Goal: Task Accomplishment & Management: Manage account settings

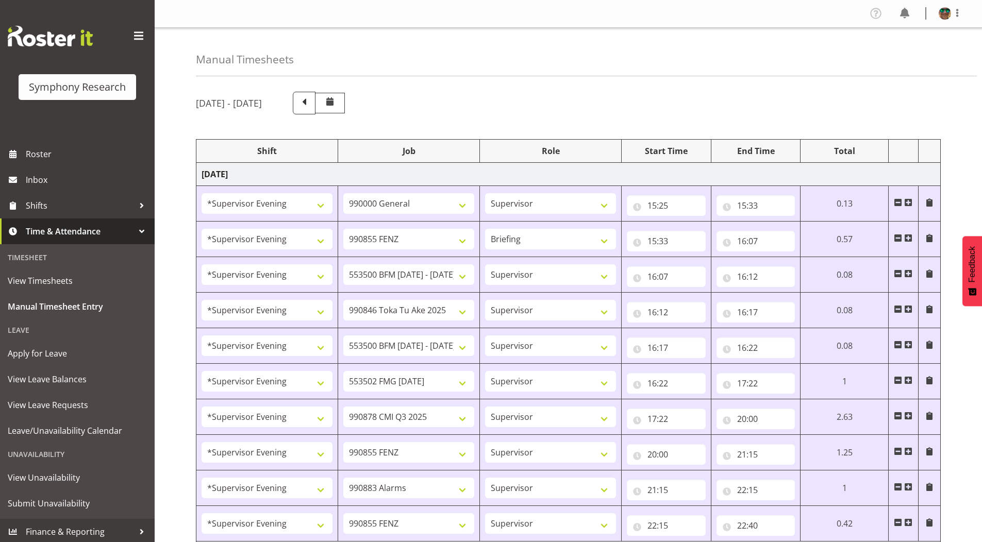
select select "4583"
select select "743"
select select "4583"
select select "9636"
select select "297"
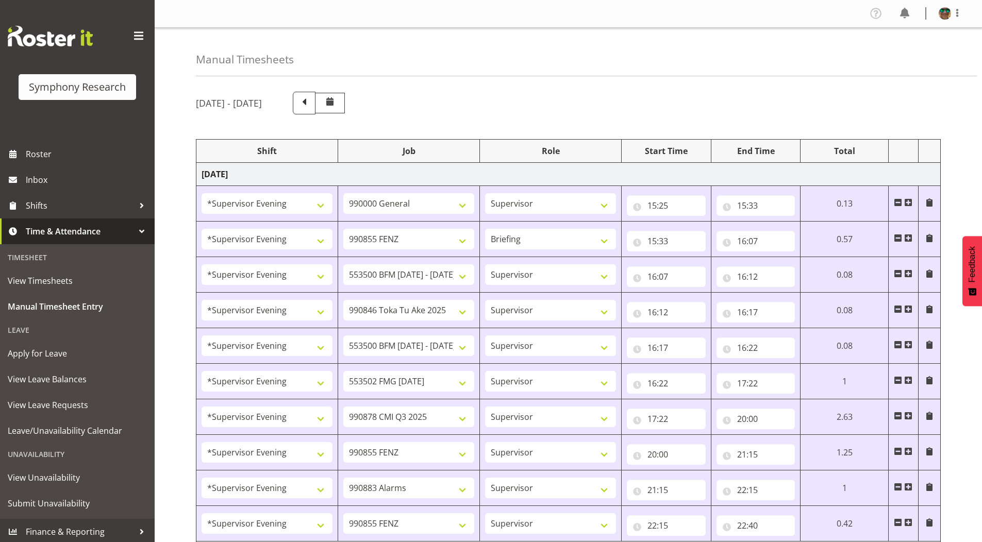
select select "4583"
select select "10242"
select select "4583"
select select "9426"
select select "4583"
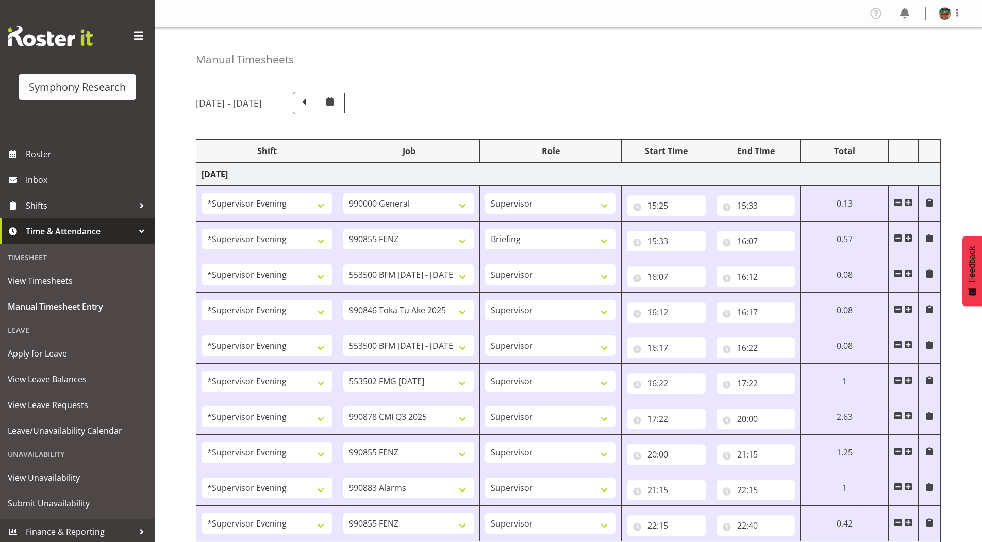
select select "10242"
select select "4583"
select select "10458"
select select "4583"
select select "10239"
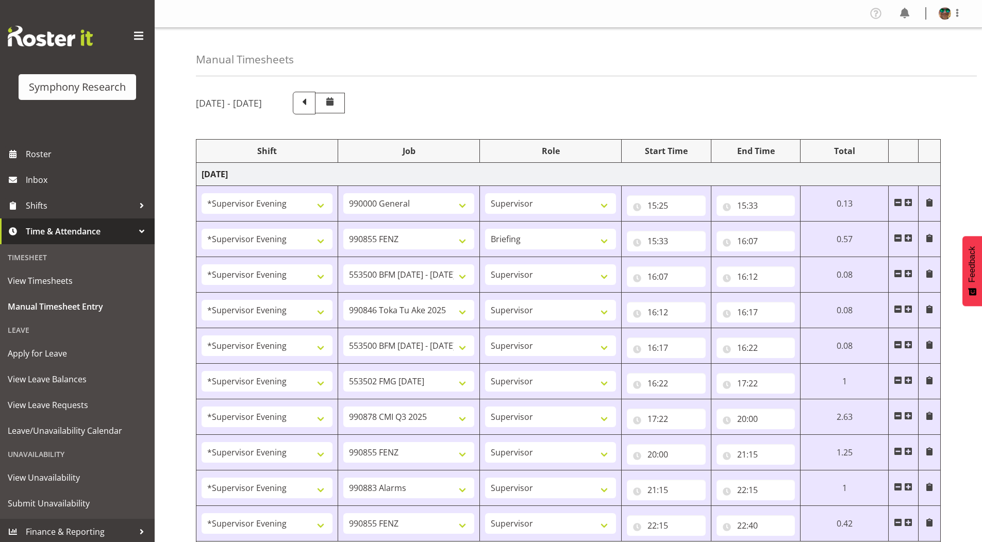
select select "4583"
select select "9636"
select select "4583"
select select "10420"
select select "4583"
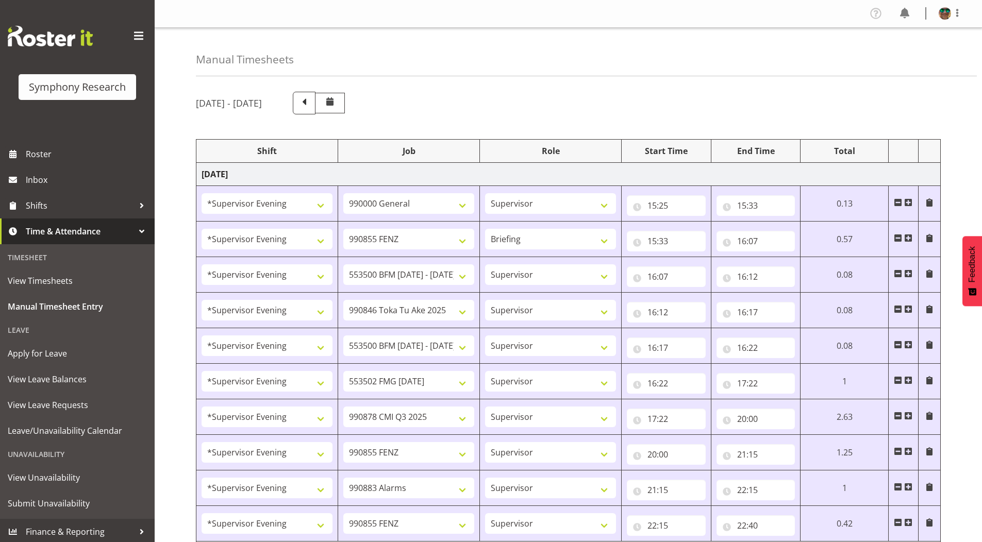
select select "9636"
select select "4583"
select select "10242"
select select "4583"
select select "10242"
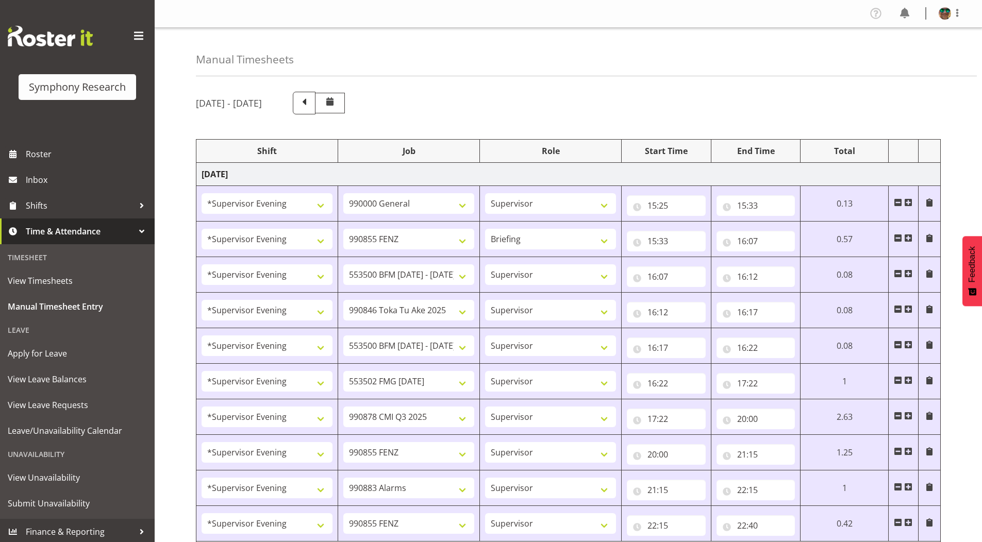
select select "4583"
select select "9426"
select select "4583"
select select "10420"
select select "4583"
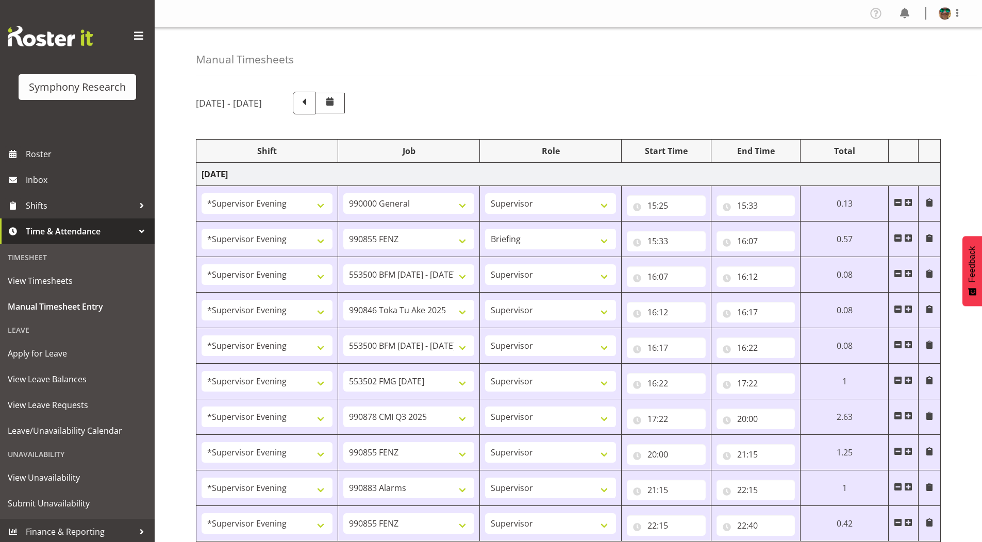
select select "10458"
select select "4583"
select select "9636"
select select "4583"
select select "10239"
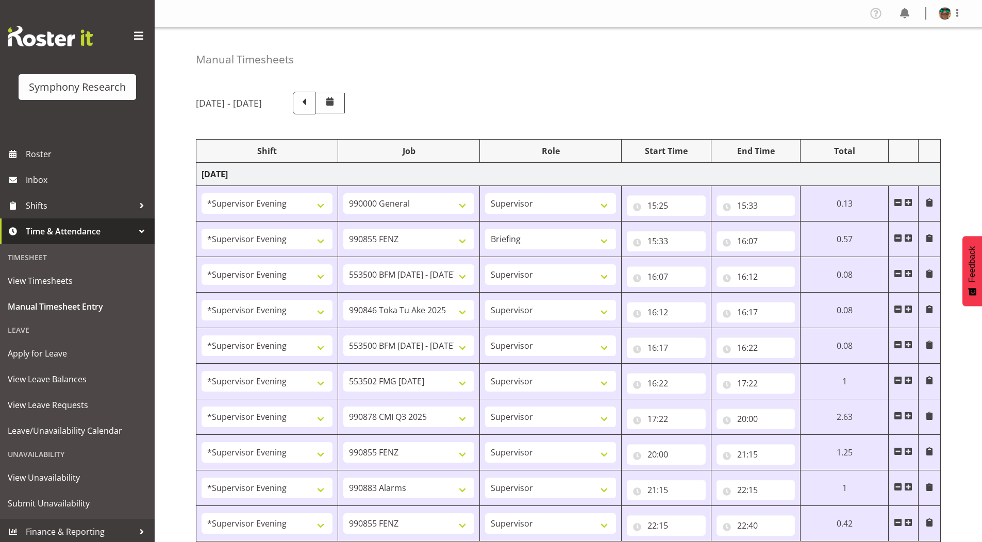
select select "1607"
select select "10458"
select select "1607"
select select "10499"
select select "2393"
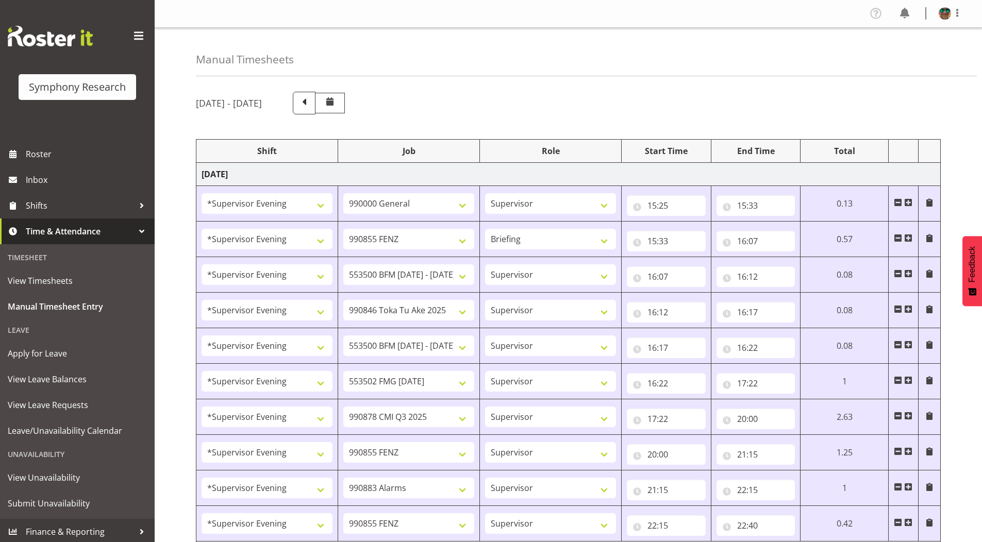
select select "10458"
select select "2393"
select select "10239"
select select "2393"
select select "10242"
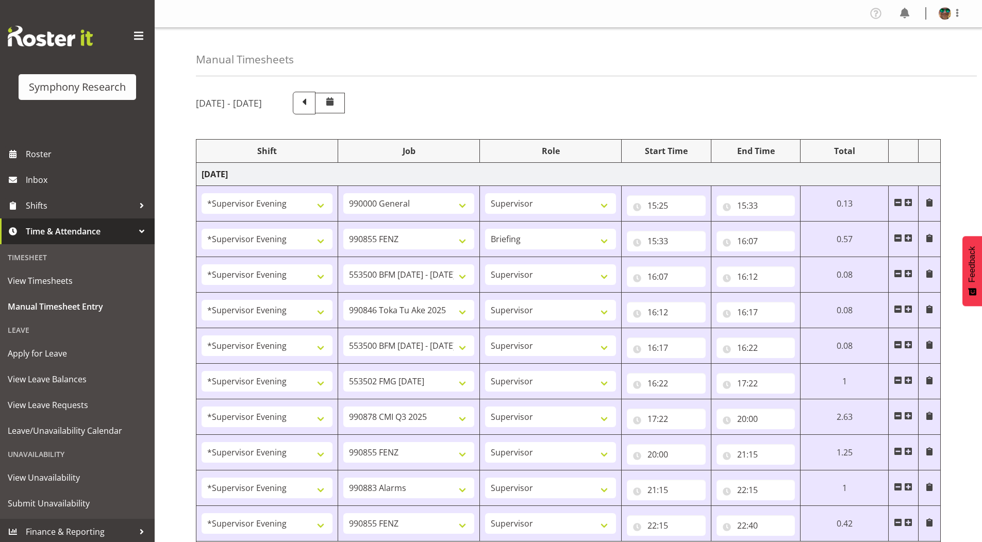
select select "2393"
select select "9426"
select select "2393"
select select "9426"
select select "2393"
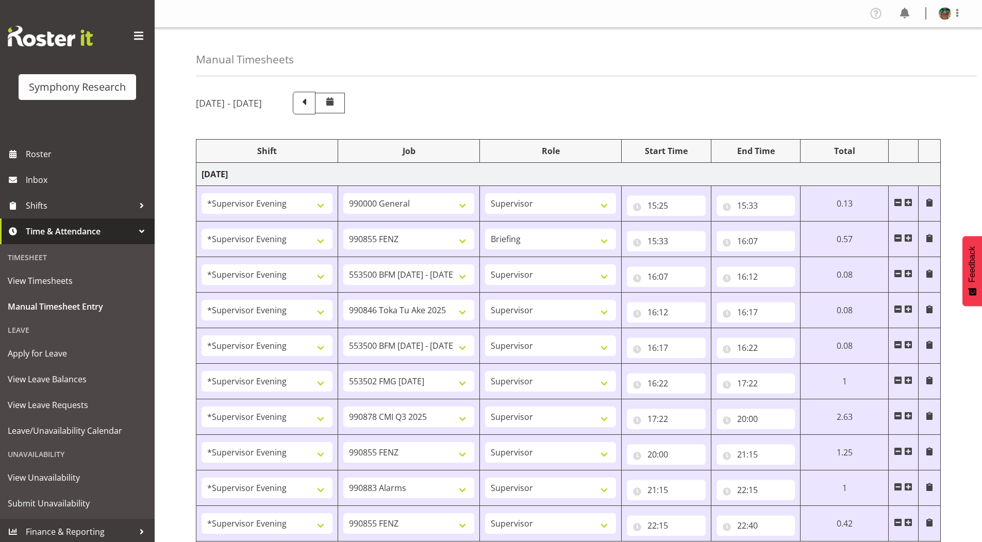
select select "10242"
select select "2393"
select select "10242"
select select "2393"
select select "9636"
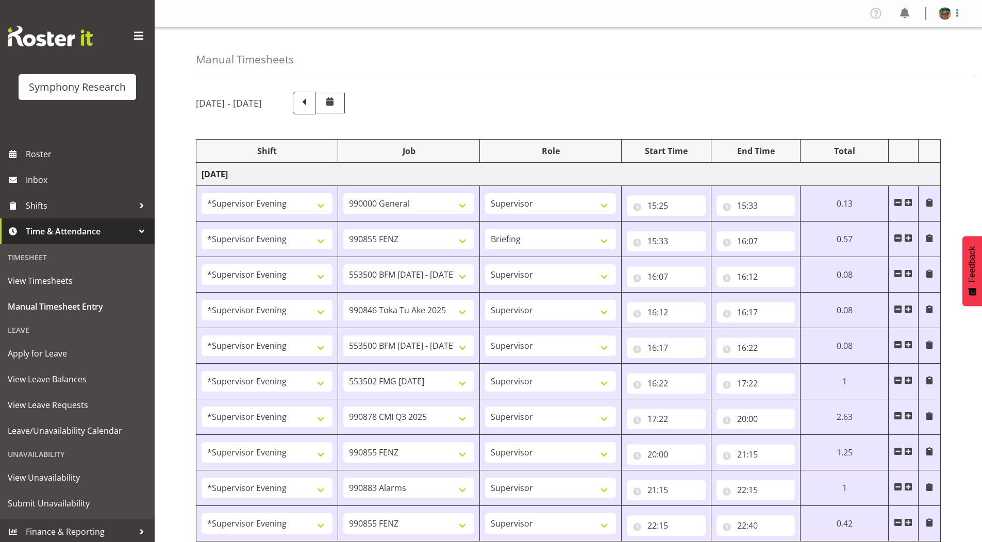
select select "2393"
select select "10239"
select select "19170"
select select "10527"
select select "19170"
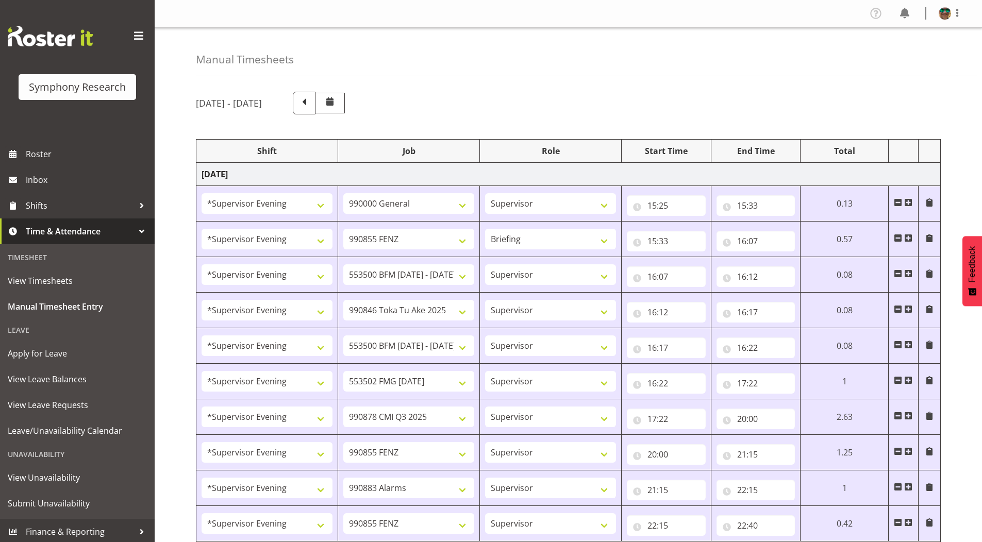
select select "10499"
select select "19170"
select select "9426"
select select "19170"
select select "9636"
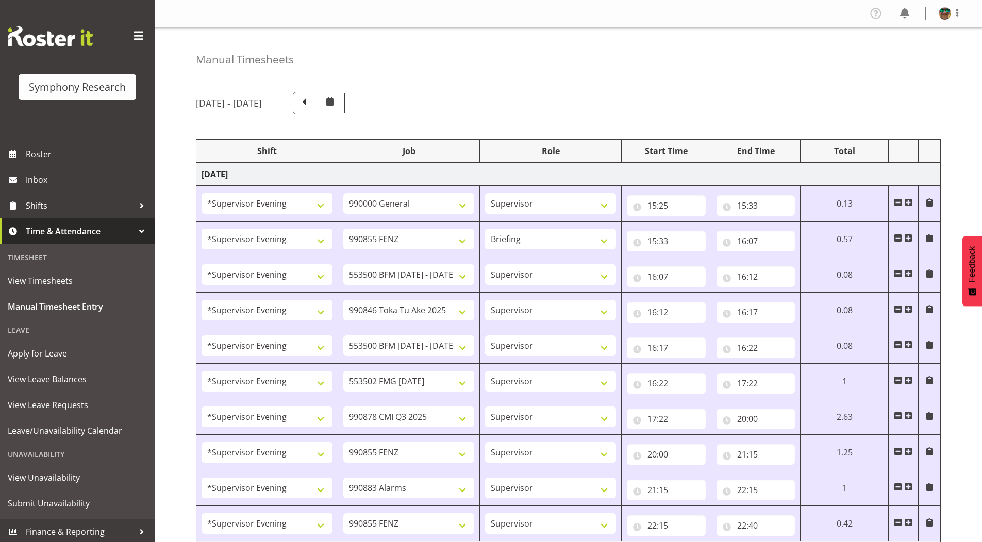
select select "19170"
select select "10239"
select select "14"
select select "20"
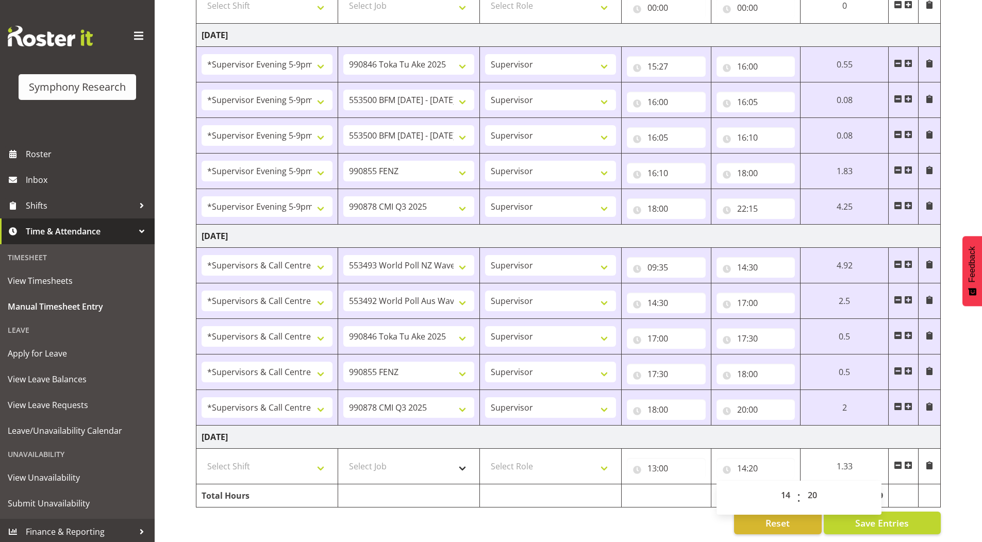
scroll to position [1093, 0]
click at [649, 463] on input "13:00" at bounding box center [666, 468] width 79 height 21
drag, startPoint x: 693, startPoint y: 489, endPoint x: 691, endPoint y: 478, distance: 11.4
click at [693, 489] on select "00 01 02 03 04 05 06 07 08 09 10 11 12 13 14 15 16 17 18 19 20 21 22 23" at bounding box center [696, 495] width 23 height 21
select select "0"
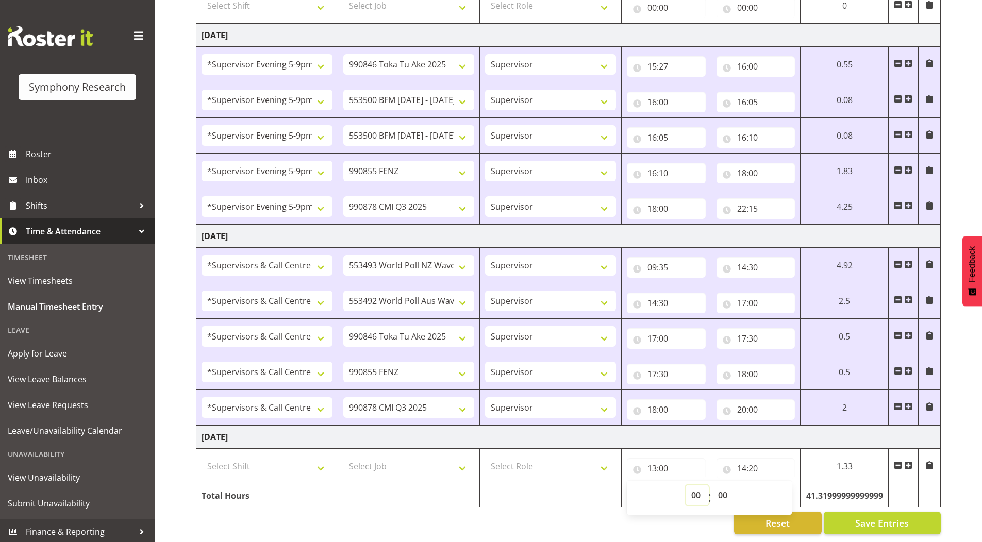
click at [685, 485] on select "00 01 02 03 04 05 06 07 08 09 10 11 12 13 14 15 16 17 18 19 20 21 22 23" at bounding box center [696, 495] width 23 height 21
type input "00:00"
click at [743, 463] on input "14:20" at bounding box center [755, 468] width 79 height 21
click at [786, 486] on select "00 01 02 03 04 05 06 07 08 09 10 11 12 13 14 15 16 17 18 19 20 21 22 23" at bounding box center [786, 495] width 23 height 21
select select "0"
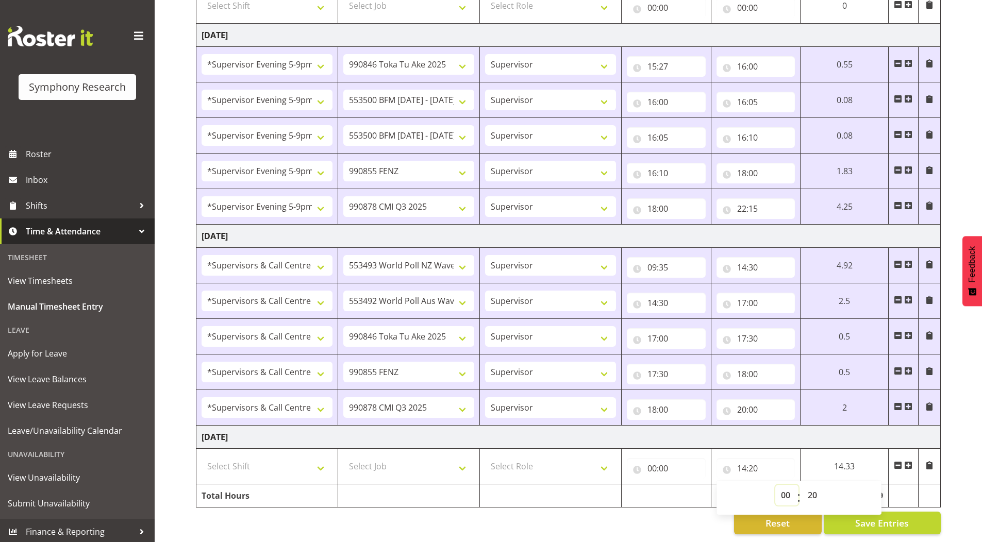
click at [775, 485] on select "00 01 02 03 04 05 06 07 08 09 10 11 12 13 14 15 16 17 18 19 20 21 22 23" at bounding box center [786, 495] width 23 height 21
type input "00:20"
click at [819, 492] on select "00 01 02 03 04 05 06 07 08 09 10 11 12 13 14 15 16 17 18 19 20 21 22 23 24 25 2…" at bounding box center [813, 495] width 23 height 21
select select "0"
click at [802, 485] on select "00 01 02 03 04 05 06 07 08 09 10 11 12 13 14 15 16 17 18 19 20 21 22 23 24 25 2…" at bounding box center [813, 495] width 23 height 21
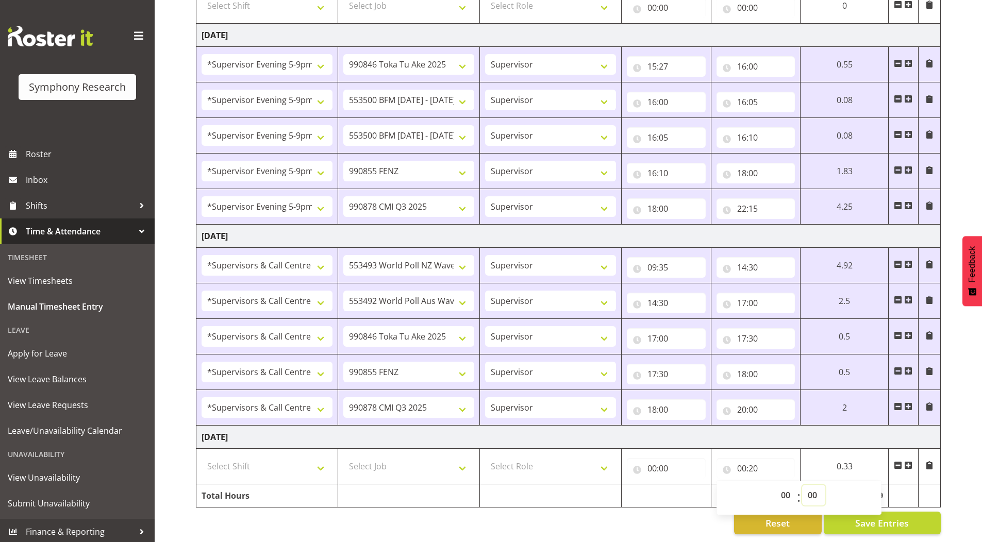
type input "00:00"
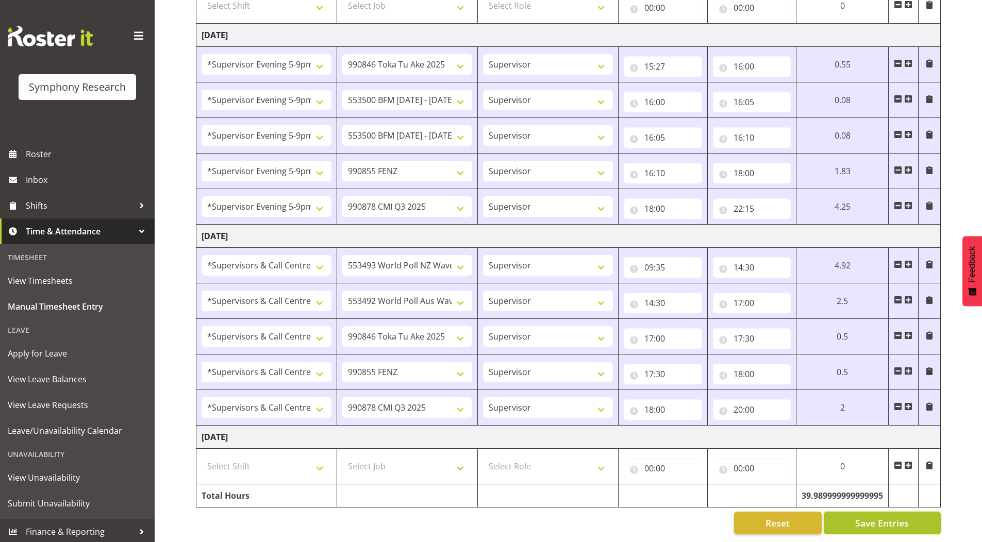
click at [873, 516] on span "Save Entries" at bounding box center [882, 522] width 54 height 13
drag, startPoint x: 859, startPoint y: 512, endPoint x: 814, endPoint y: 384, distance: 135.3
click at [859, 516] on span "Save Entries" at bounding box center [882, 522] width 54 height 13
click at [910, 402] on span at bounding box center [908, 406] width 8 height 8
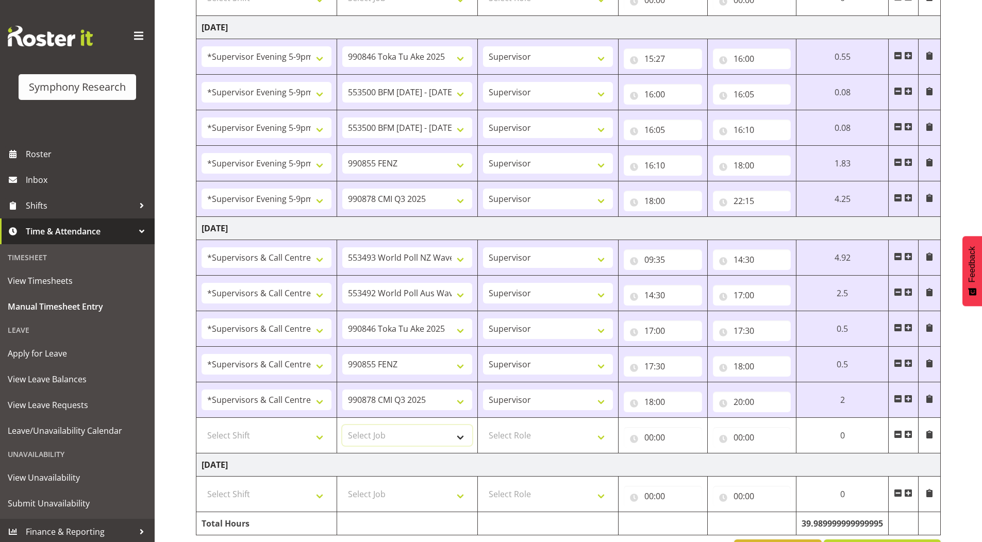
click at [363, 433] on select "Select Job 550060 IF Admin 553492 World Poll Aus Wave 2 Main 2025 553493 World …" at bounding box center [407, 435] width 130 height 21
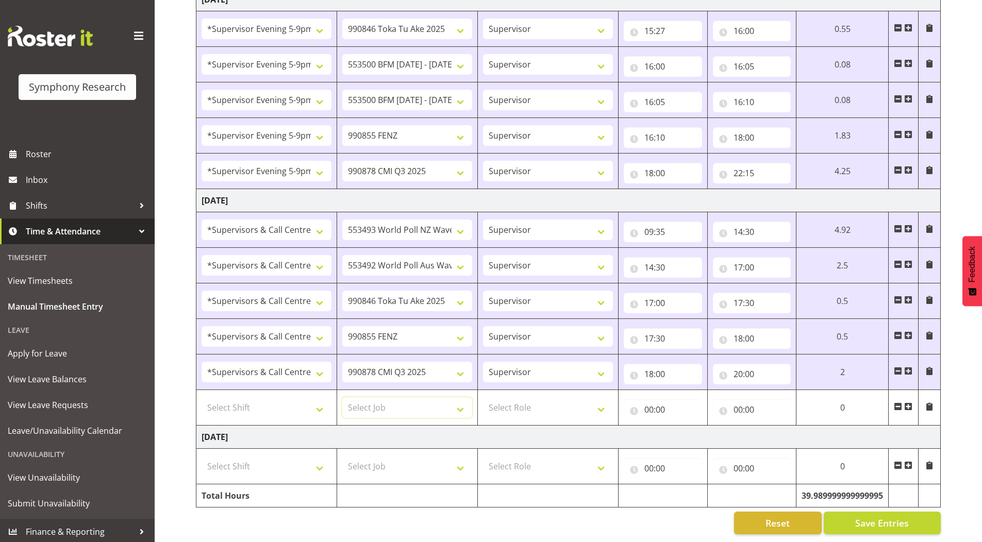
drag, startPoint x: 376, startPoint y: 396, endPoint x: 377, endPoint y: 386, distance: 10.3
click at [377, 390] on td "Select Job 550060 IF Admin 553492 World Poll Aus Wave 2 Main 2025 553493 World …" at bounding box center [406, 408] width 141 height 36
select select "10499"
click at [342, 397] on select "Select Job 550060 IF Admin 553492 World Poll Aus Wave 2 Main 2025 553493 World …" at bounding box center [407, 407] width 130 height 21
drag, startPoint x: 232, startPoint y: 395, endPoint x: 234, endPoint y: 390, distance: 5.8
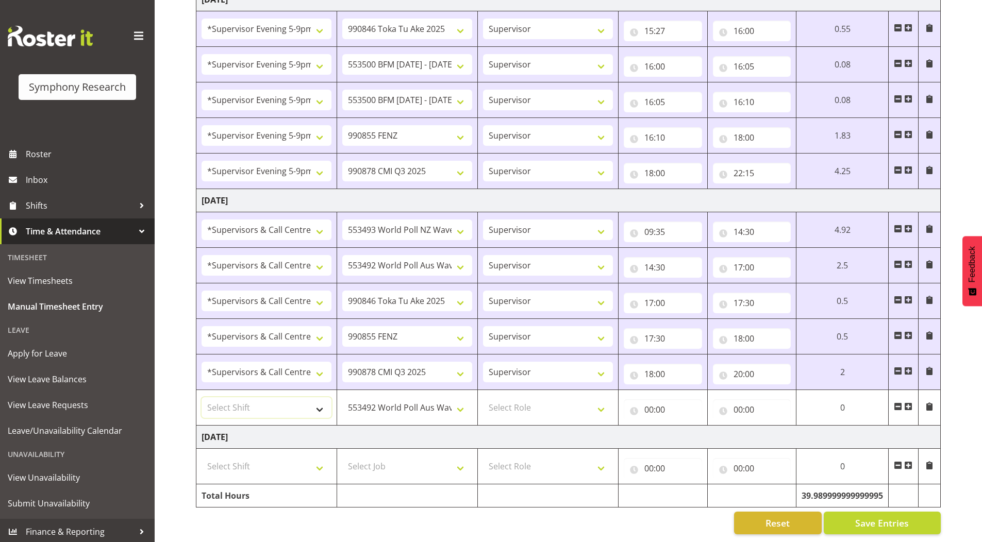
click at [232, 397] on select "Select Shift !!Project Briefing (Job to be assigned) !!Weekend Residential (Ros…" at bounding box center [266, 407] width 130 height 21
select select "19170"
click at [201, 397] on select "Select Shift !!Project Briefing (Job to be assigned) !!Weekend Residential (Ros…" at bounding box center [266, 407] width 130 height 21
click at [500, 397] on select "Select Role Supervisor Briefing Interviewing" at bounding box center [548, 407] width 130 height 21
select select "45"
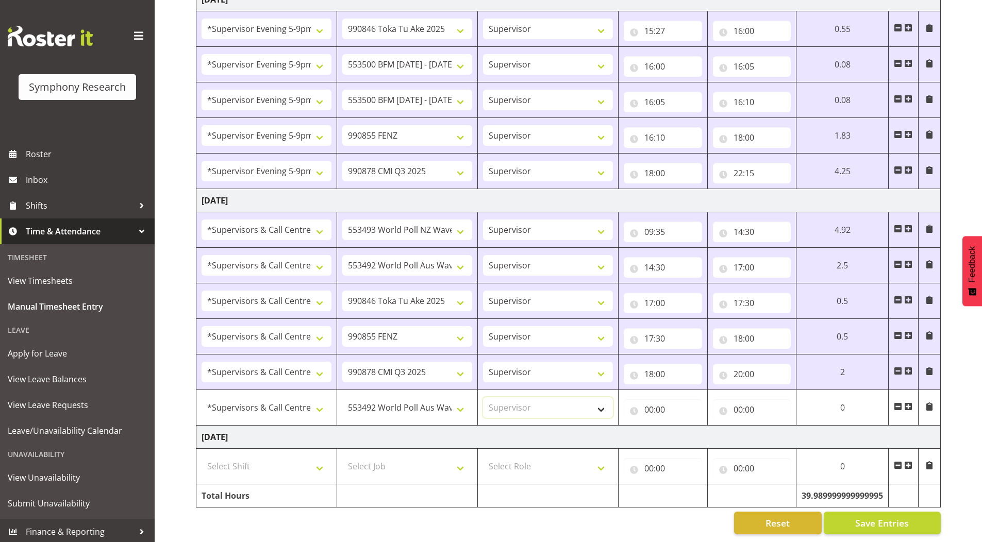
click at [483, 397] on select "Select Role Supervisor Briefing Interviewing" at bounding box center [548, 407] width 130 height 21
click at [647, 403] on input "00:00" at bounding box center [662, 409] width 78 height 21
drag, startPoint x: 690, startPoint y: 431, endPoint x: 690, endPoint y: 423, distance: 7.7
click at [690, 431] on select "00 01 02 03 04 05 06 07 08 09 10 11 12 13 14 15 16 17 18 19 20 21 22 23" at bounding box center [693, 436] width 23 height 21
select select "20"
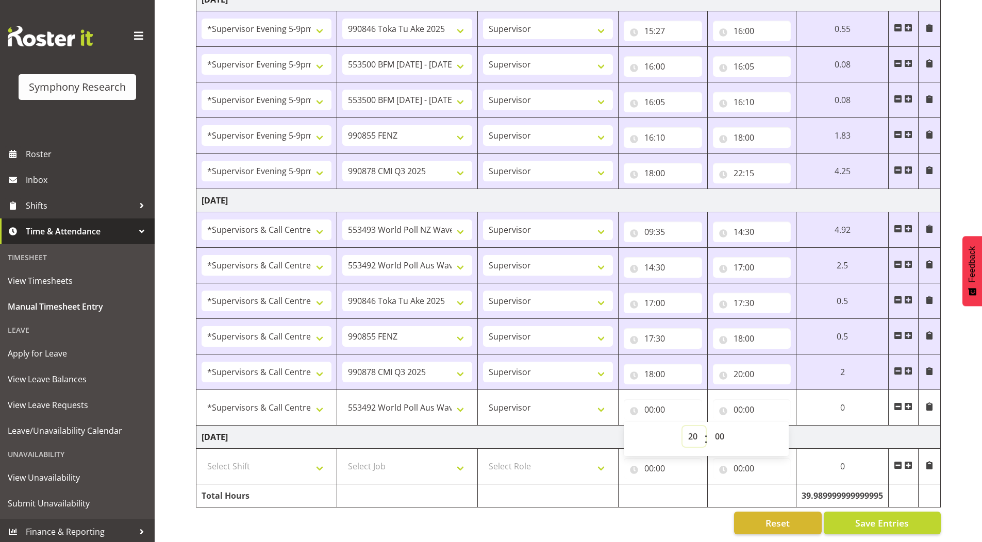
click at [682, 426] on select "00 01 02 03 04 05 06 07 08 09 10 11 12 13 14 15 16 17 18 19 20 21 22 23" at bounding box center [693, 436] width 23 height 21
type input "20:00"
click at [736, 404] on input "00:00" at bounding box center [752, 409] width 78 height 21
click at [782, 428] on select "00 01 02 03 04 05 06 07 08 09 10 11 12 13 14 15 16 17 18 19 20 21 22 23" at bounding box center [782, 436] width 23 height 21
select select "20"
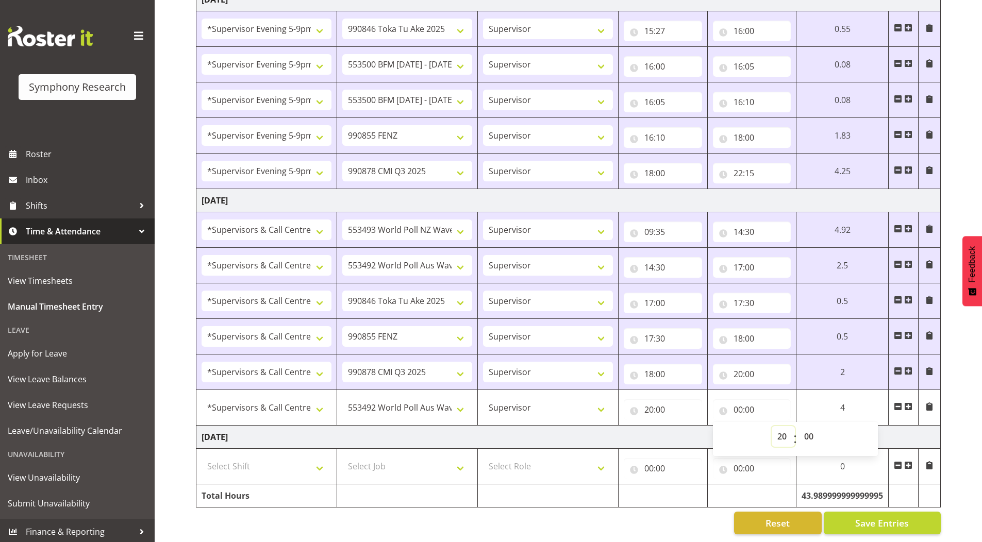
click at [771, 426] on select "00 01 02 03 04 05 06 07 08 09 10 11 12 13 14 15 16 17 18 19 20 21 22 23" at bounding box center [782, 436] width 23 height 21
type input "20:00"
drag, startPoint x: 809, startPoint y: 428, endPoint x: 806, endPoint y: 418, distance: 10.0
click at [809, 428] on select "00 01 02 03 04 05 06 07 08 09 10 11 12 13 14 15 16 17 18 19 20 21 22 23 24 25 2…" at bounding box center [809, 436] width 23 height 21
select select "10"
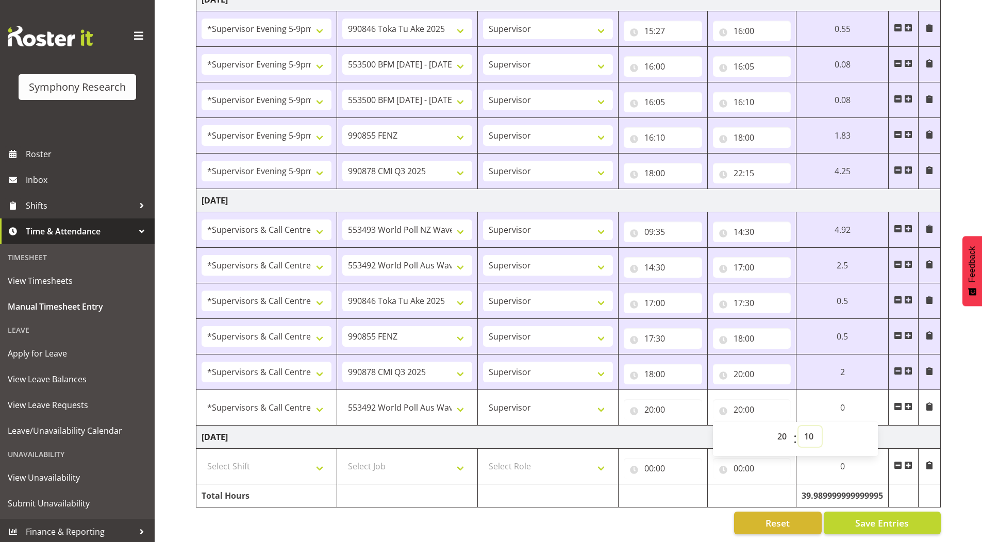
click at [821, 426] on select "00 01 02 03 04 05 06 07 08 09 10 11 12 13 14 15 16 17 18 19 20 21 22 23 24 25 2…" at bounding box center [809, 436] width 23 height 21
type input "20:10"
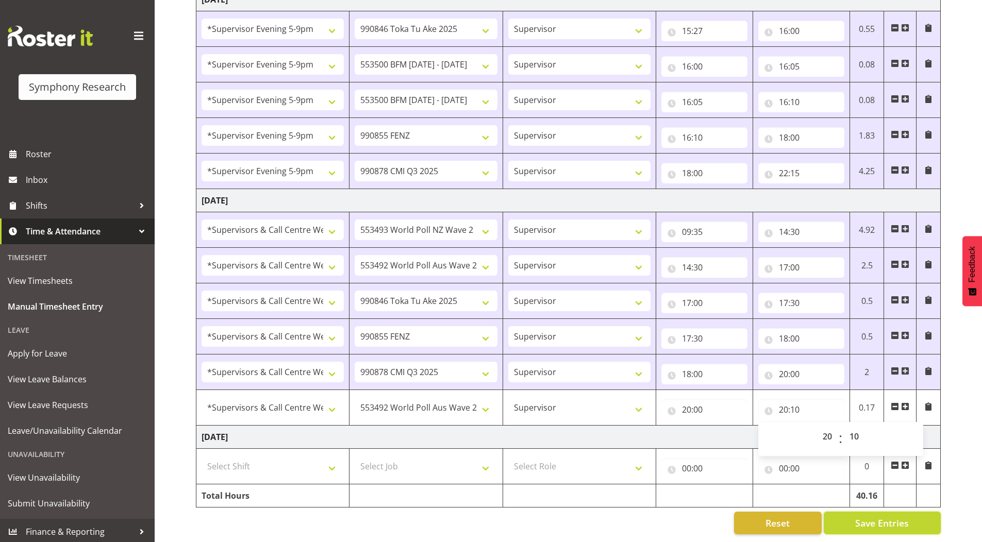
click at [850, 515] on button "Save Entries" at bounding box center [881, 523] width 117 height 23
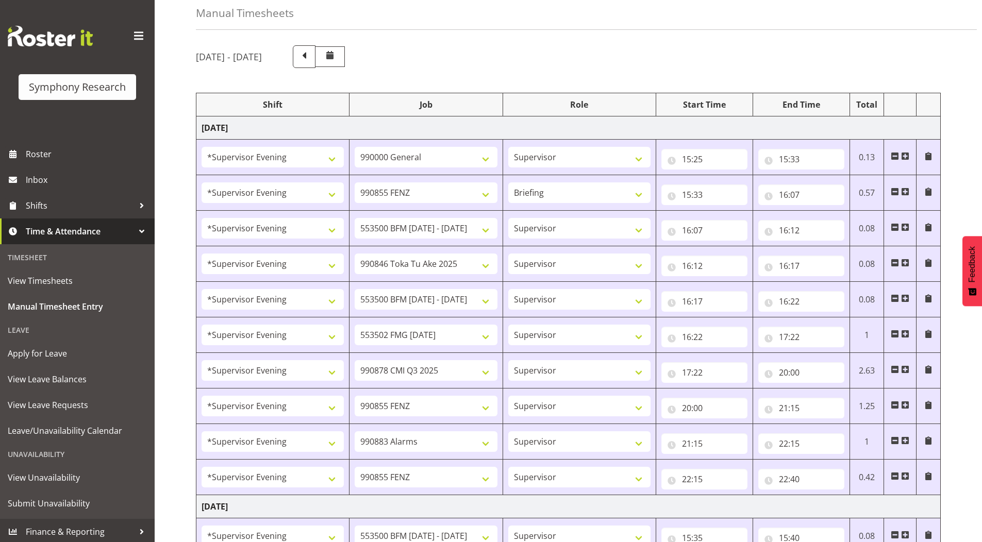
scroll to position [0, 0]
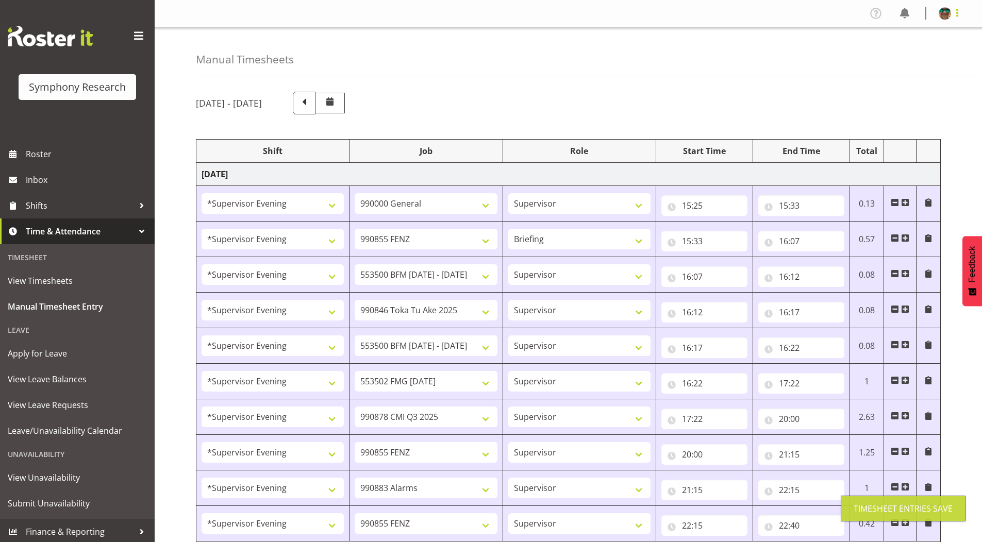
click at [958, 12] on span at bounding box center [957, 13] width 12 height 12
click at [923, 54] on link "Log Out" at bounding box center [913, 54] width 99 height 19
